Goal: Answer question/provide support: Share knowledge or assist other users

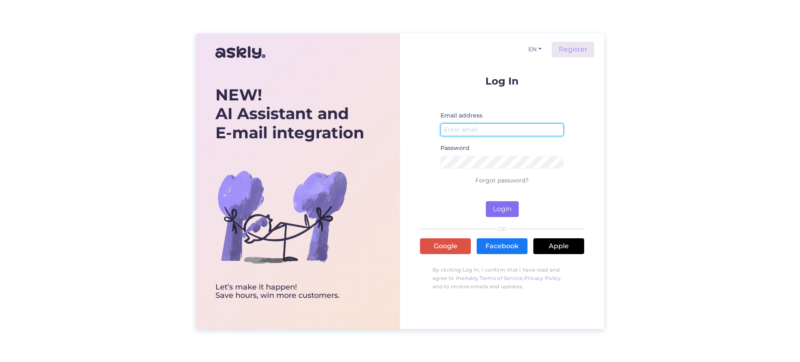
type input "[EMAIL_ADDRESS][DOMAIN_NAME]"
click at [499, 204] on button "Login" at bounding box center [502, 209] width 33 height 16
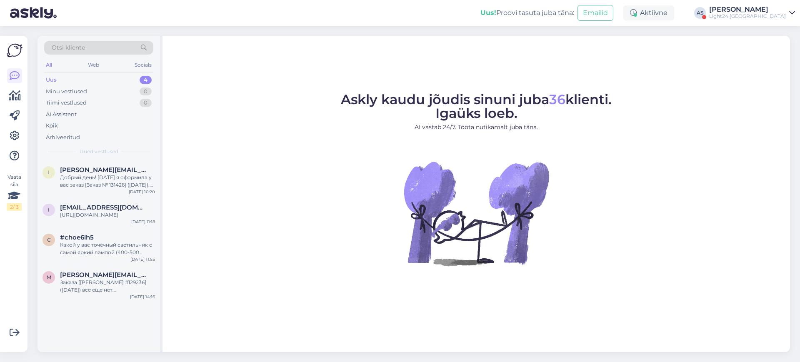
click at [777, 15] on div "Light24 [GEOGRAPHIC_DATA]" at bounding box center [748, 16] width 77 height 7
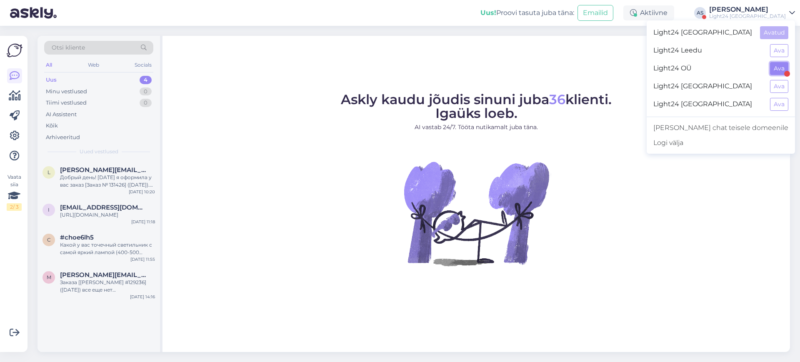
click at [778, 68] on button "Ava" at bounding box center [779, 68] width 18 height 13
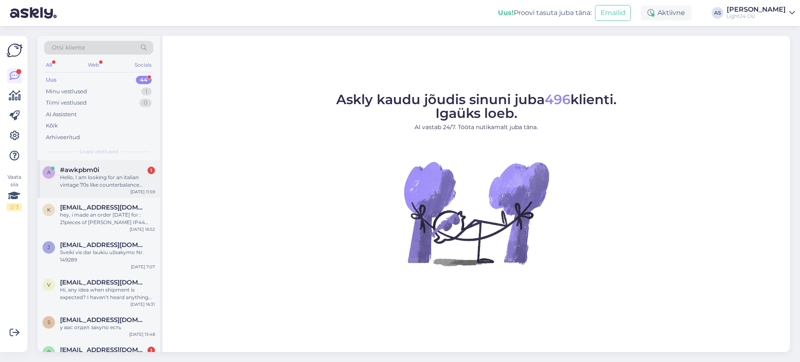
click at [90, 172] on span "#awkpbm0i" at bounding box center [79, 170] width 39 height 8
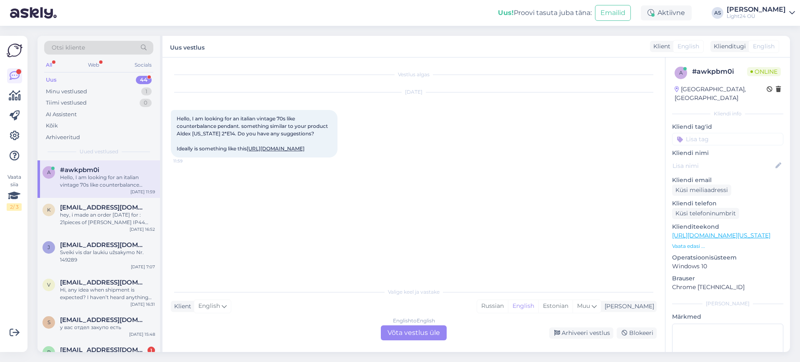
click at [406, 334] on div "English to English Võta vestlus üle" at bounding box center [414, 333] width 66 height 15
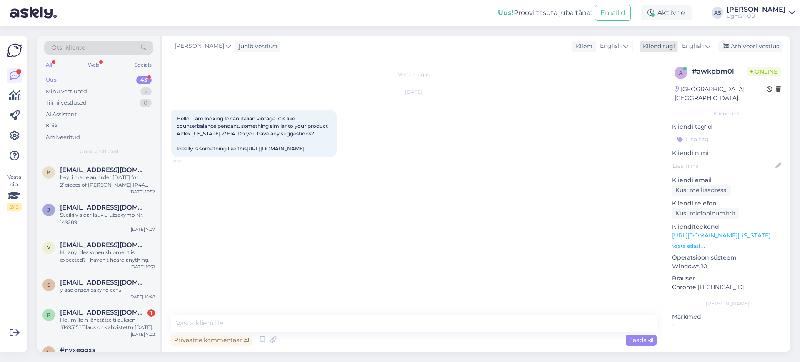
click at [710, 43] on icon at bounding box center [708, 46] width 5 height 9
type input "est"
click at [656, 85] on link "Estonian" at bounding box center [678, 83] width 92 height 13
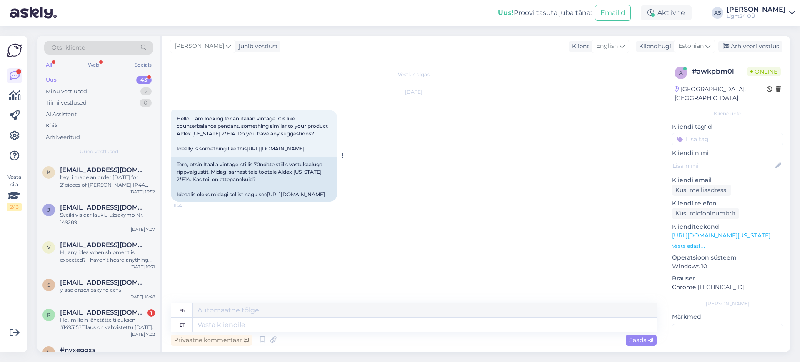
click at [267, 198] on link "[URL][DOMAIN_NAME]" at bounding box center [296, 194] width 58 height 6
click at [240, 323] on textarea at bounding box center [425, 325] width 464 height 14
type textarea "Tere,"
type textarea "Hello,"
type textarea "Tere, kohe v"
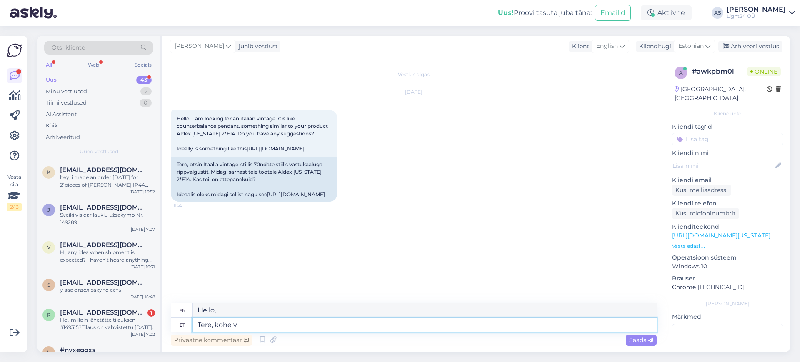
type textarea "Hello, now"
type textarea "Tere, kohe vaatan"
type textarea "Hi, I'll check it out now."
type textarea "Tere, kohe vaatan"
click at [639, 336] on span "Saada" at bounding box center [642, 340] width 24 height 8
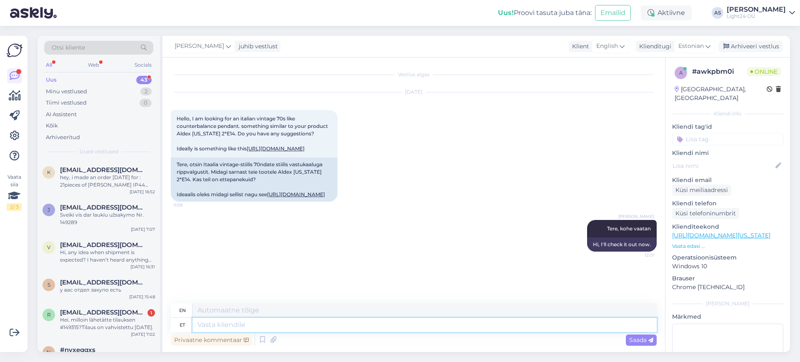
click at [219, 326] on textarea at bounding box center [425, 325] width 464 height 14
type textarea "selline"
type textarea "such"
type textarea "selline on"
type textarea "this is it"
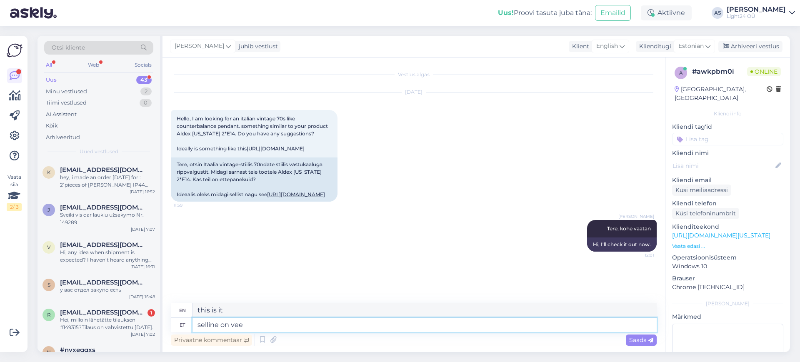
type textarea "selline on veel"
type textarea "it is still like this"
type textarea "selline on veel"
click at [638, 339] on span "Saada" at bounding box center [642, 340] width 24 height 8
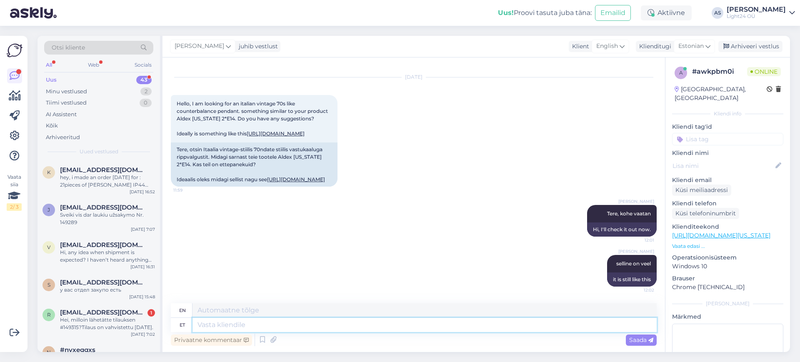
paste textarea "[URL][DOMAIN_NAME]"
type textarea "[URL][DOMAIN_NAME]"
click at [643, 339] on span "Saada" at bounding box center [642, 340] width 24 height 8
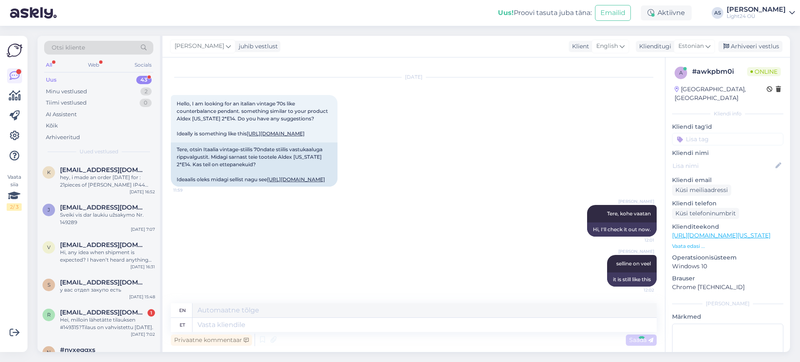
scroll to position [95, 0]
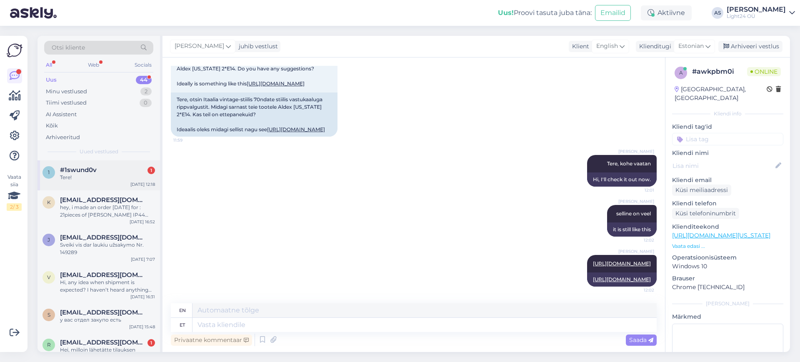
click at [79, 173] on span "#1swund0v" at bounding box center [78, 170] width 37 height 8
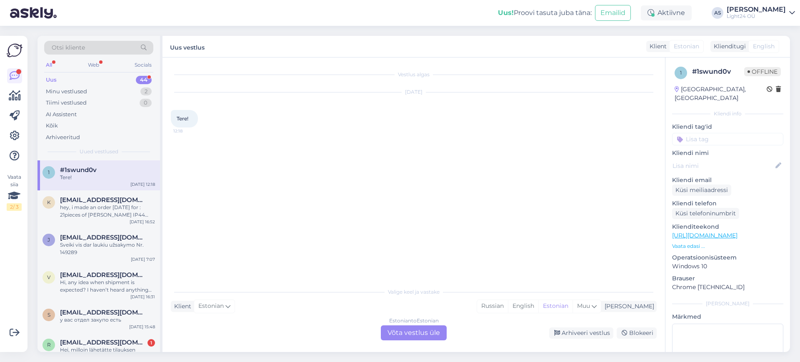
click at [409, 332] on div "Estonian to Estonian Võta vestlus üle" at bounding box center [414, 333] width 66 height 15
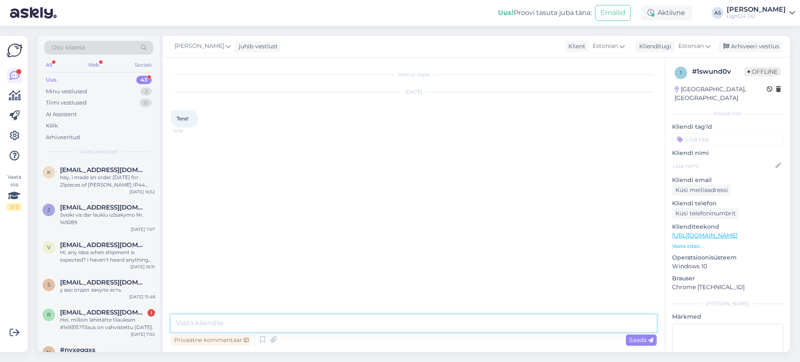
click at [232, 320] on textarea at bounding box center [414, 324] width 486 height 18
type textarea "Tere"
